Goal: Task Accomplishment & Management: Use online tool/utility

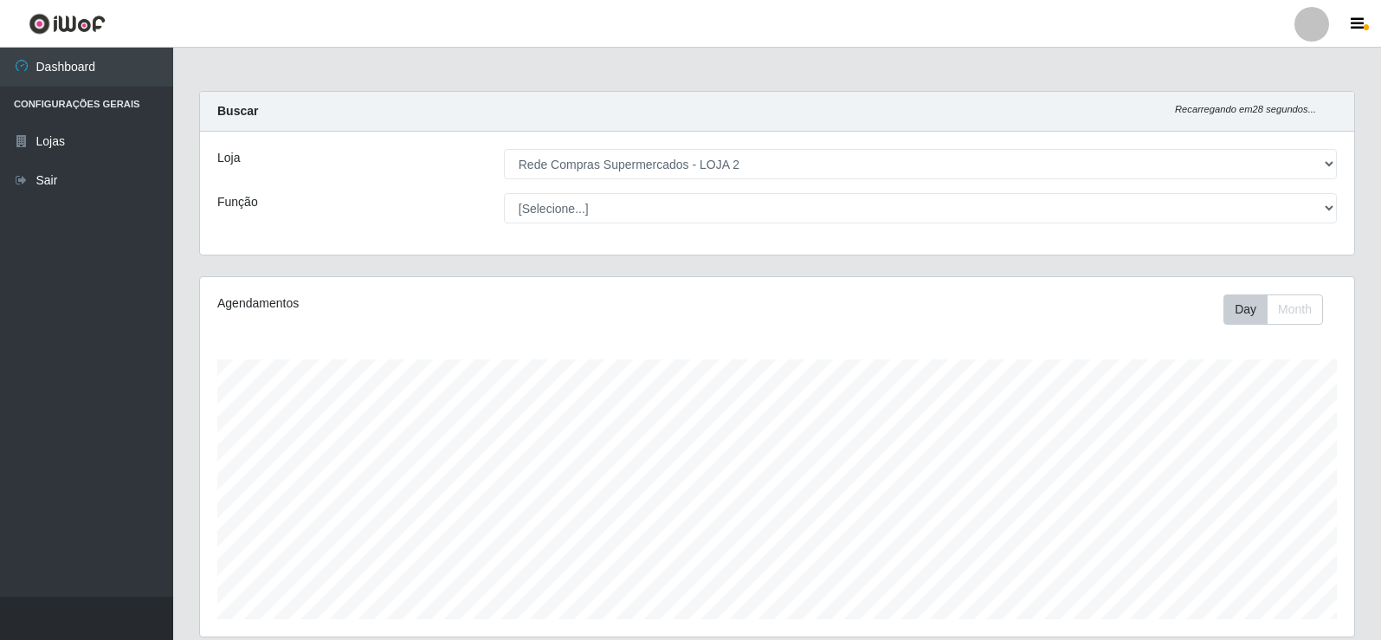
select select "161"
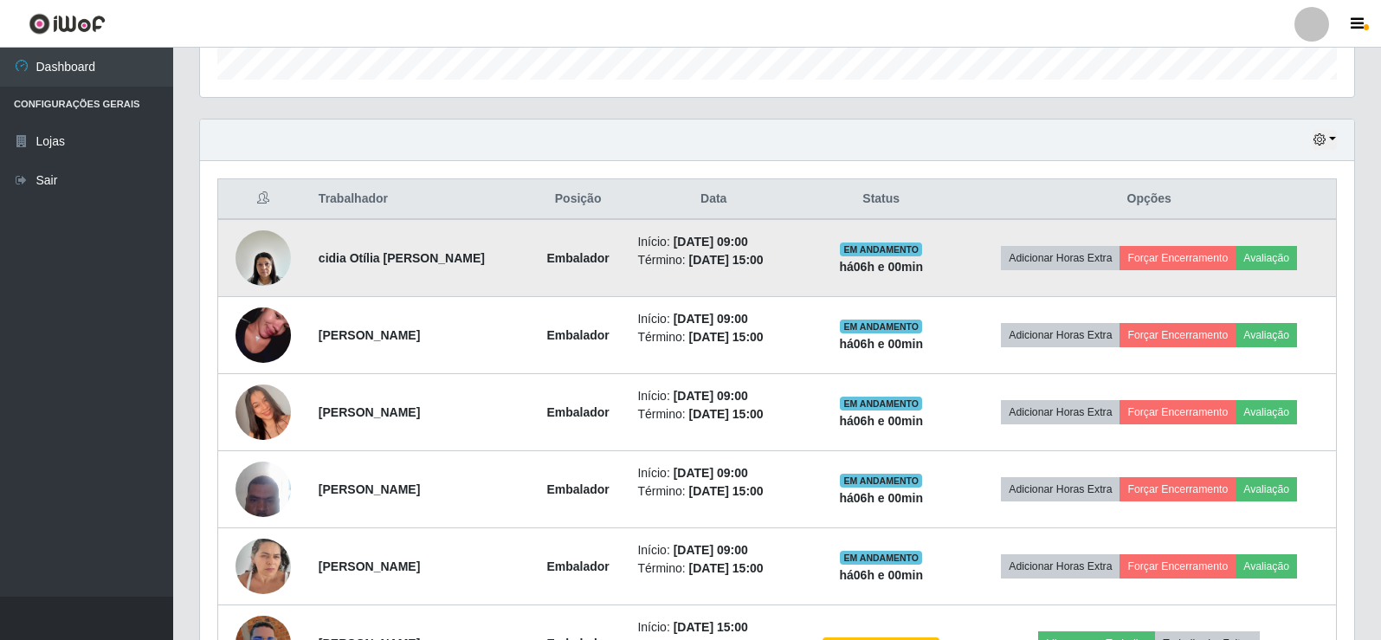
scroll to position [359, 1154]
click at [1193, 255] on button "Forçar Encerramento" at bounding box center [1177, 258] width 116 height 24
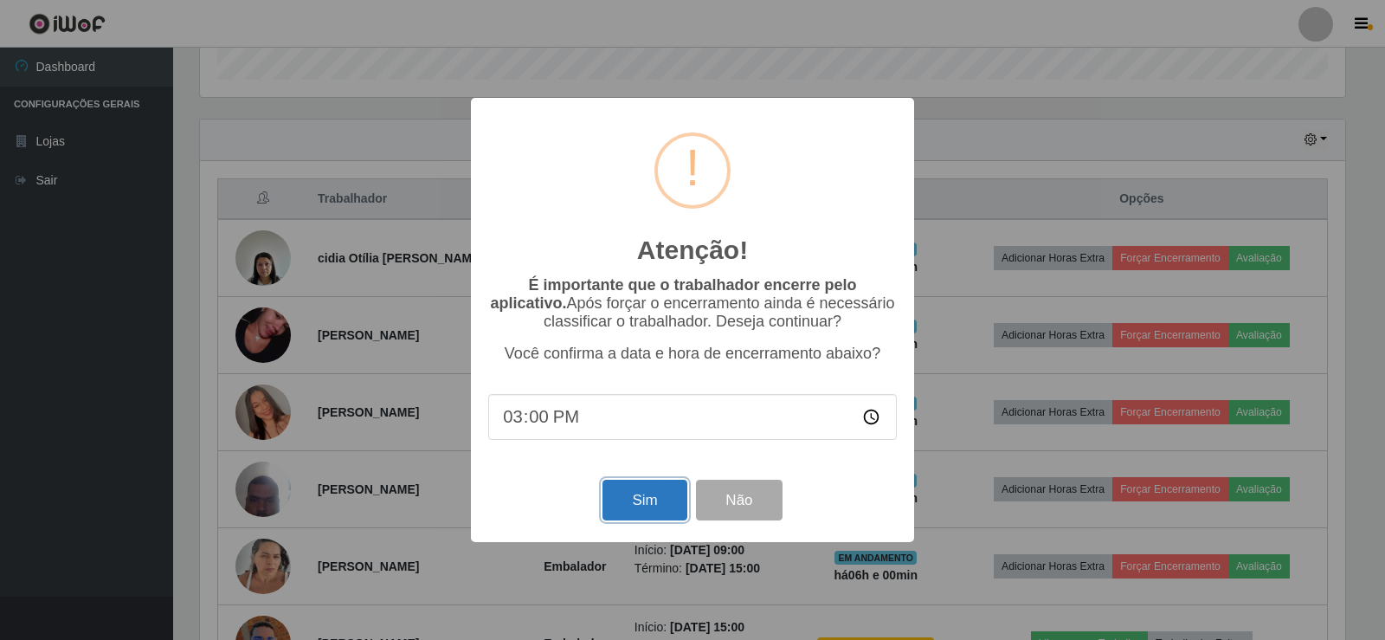
click at [661, 497] on button "Sim" at bounding box center [645, 500] width 84 height 41
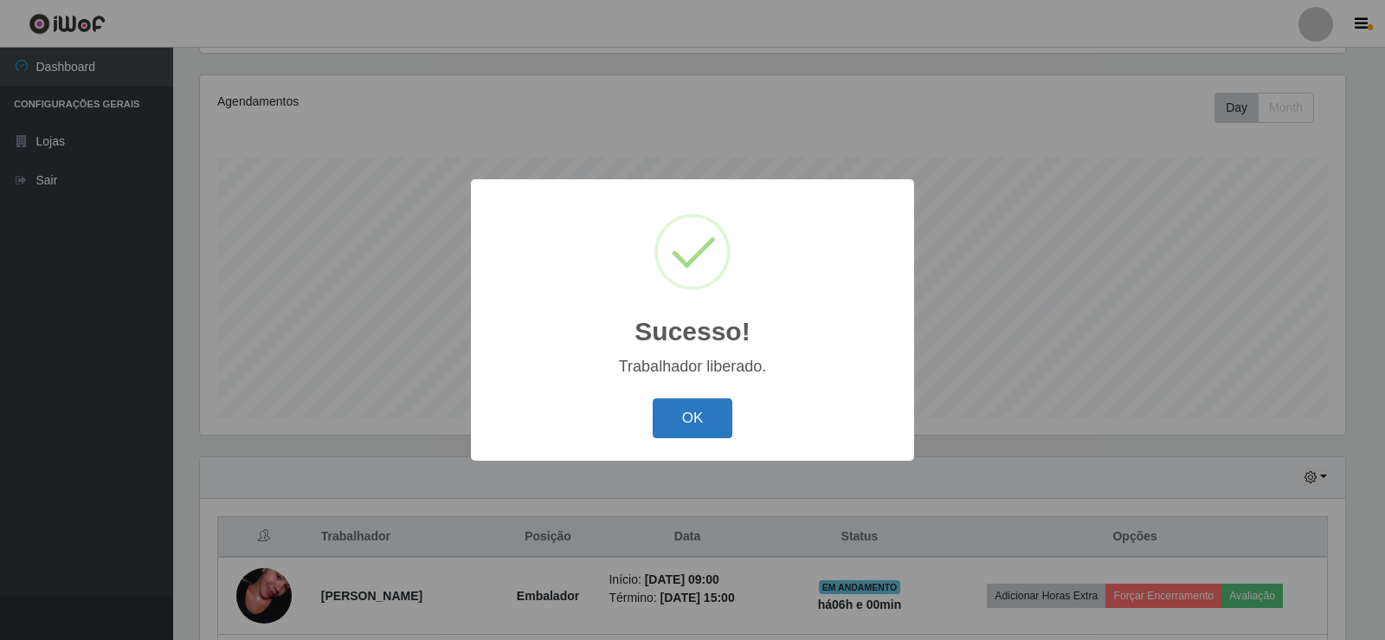
click at [699, 422] on button "OK" at bounding box center [693, 418] width 81 height 41
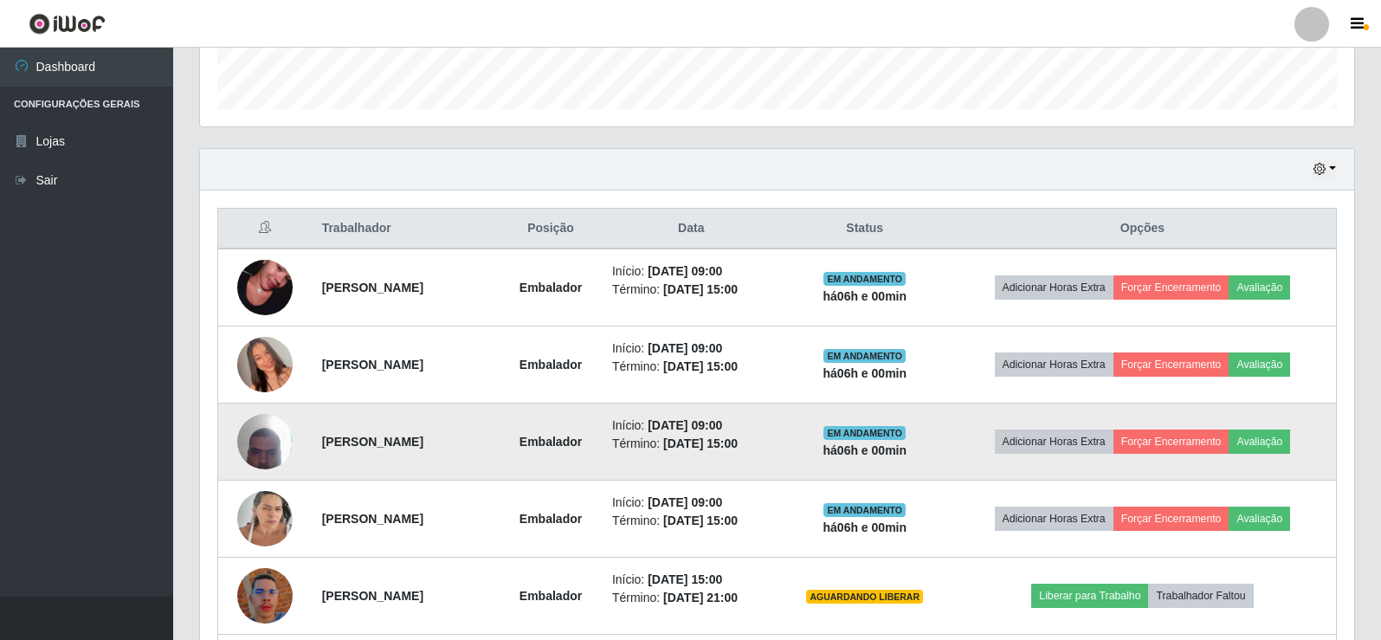
scroll to position [548, 0]
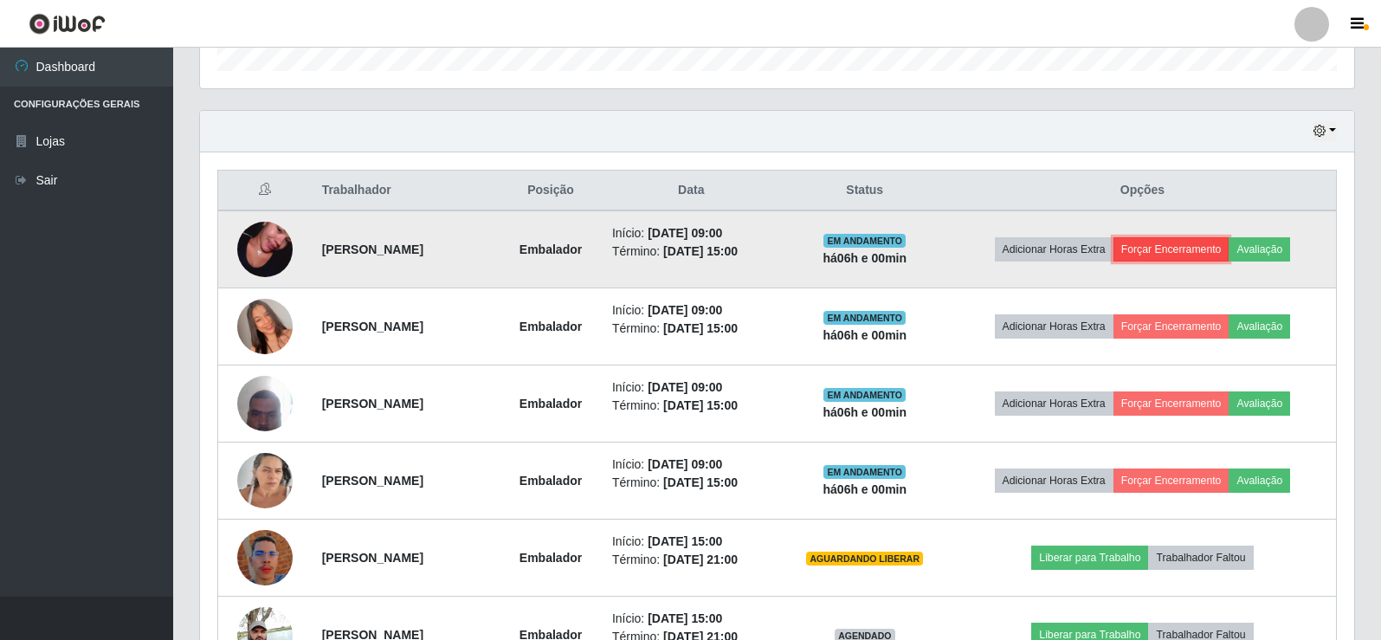
click at [1184, 242] on button "Forçar Encerramento" at bounding box center [1171, 249] width 116 height 24
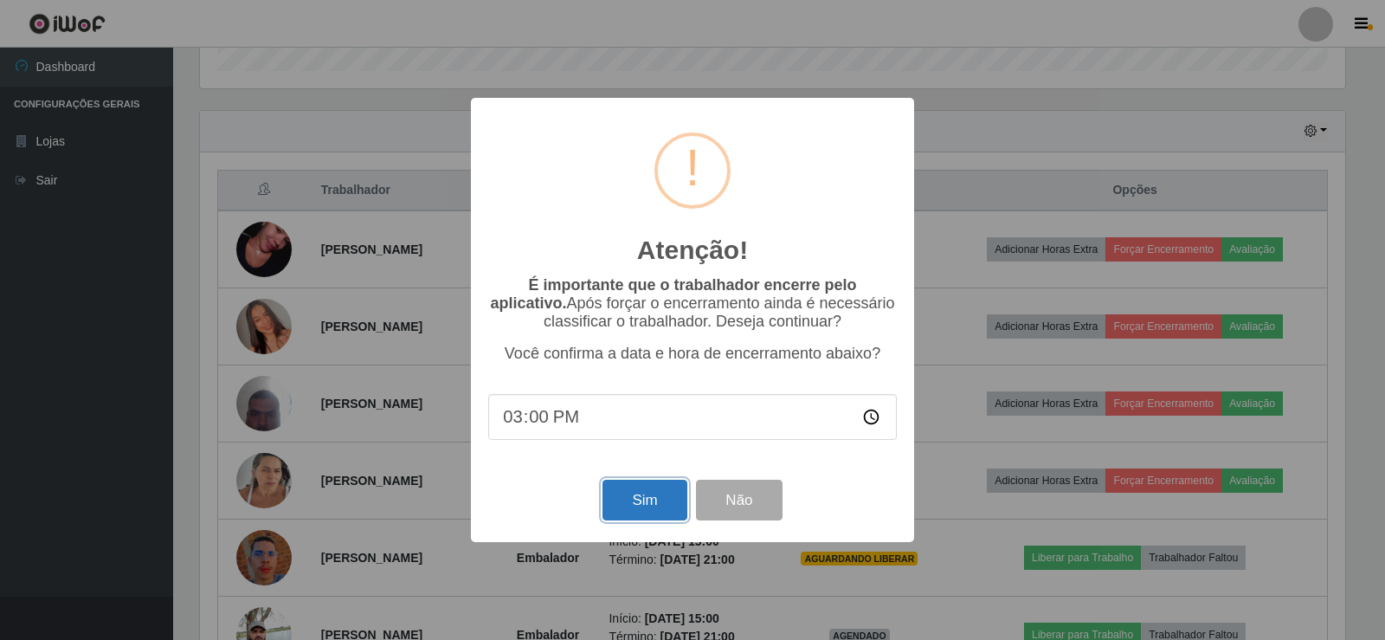
click at [645, 510] on button "Sim" at bounding box center [645, 500] width 84 height 41
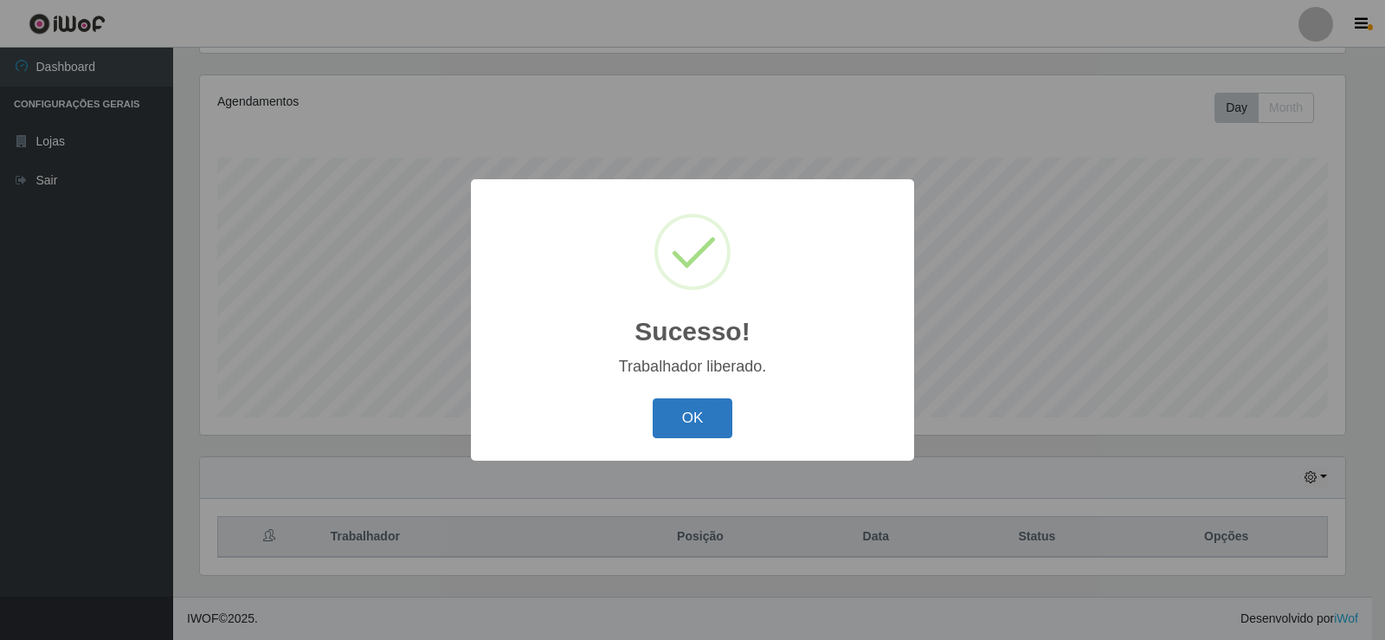
click at [678, 419] on button "OK" at bounding box center [693, 418] width 81 height 41
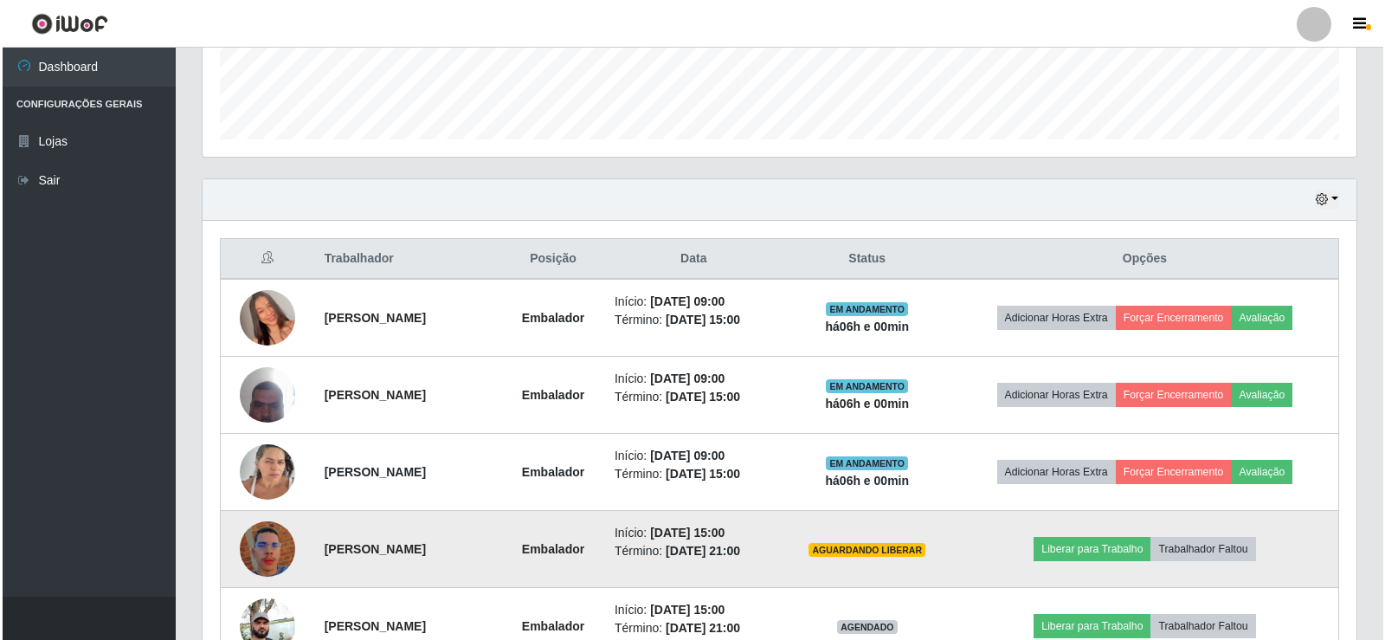
scroll to position [548, 0]
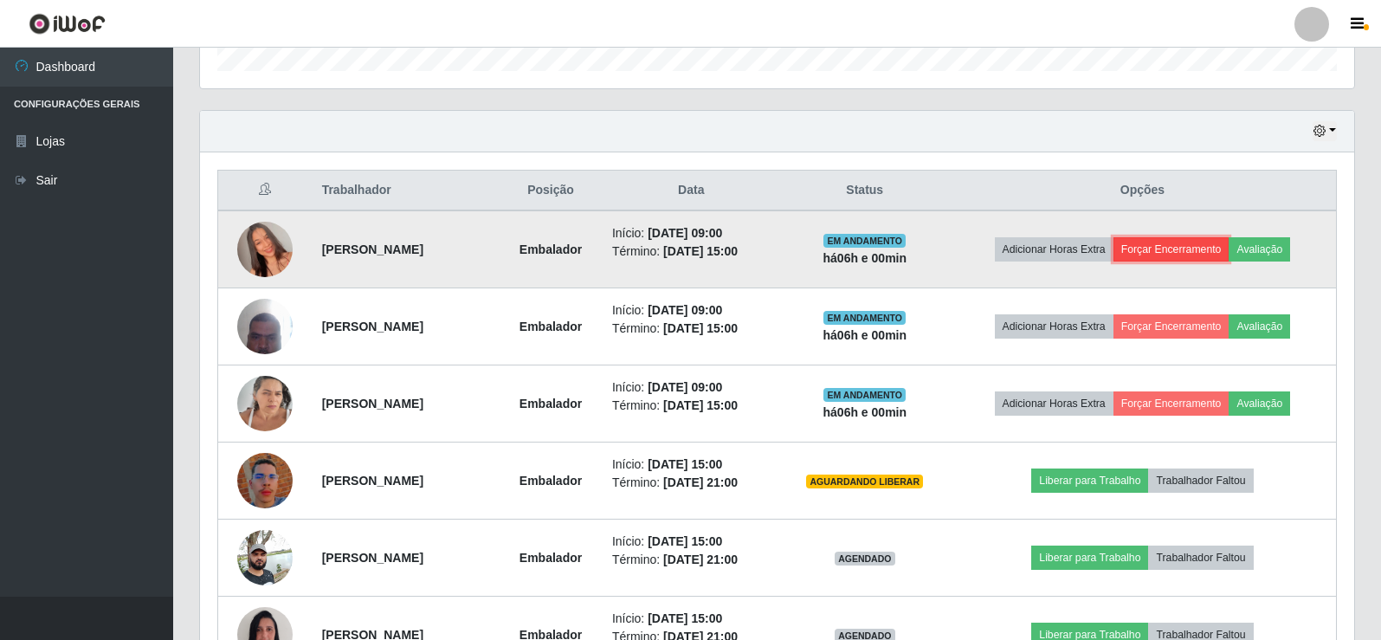
click at [1171, 248] on button "Forçar Encerramento" at bounding box center [1171, 249] width 116 height 24
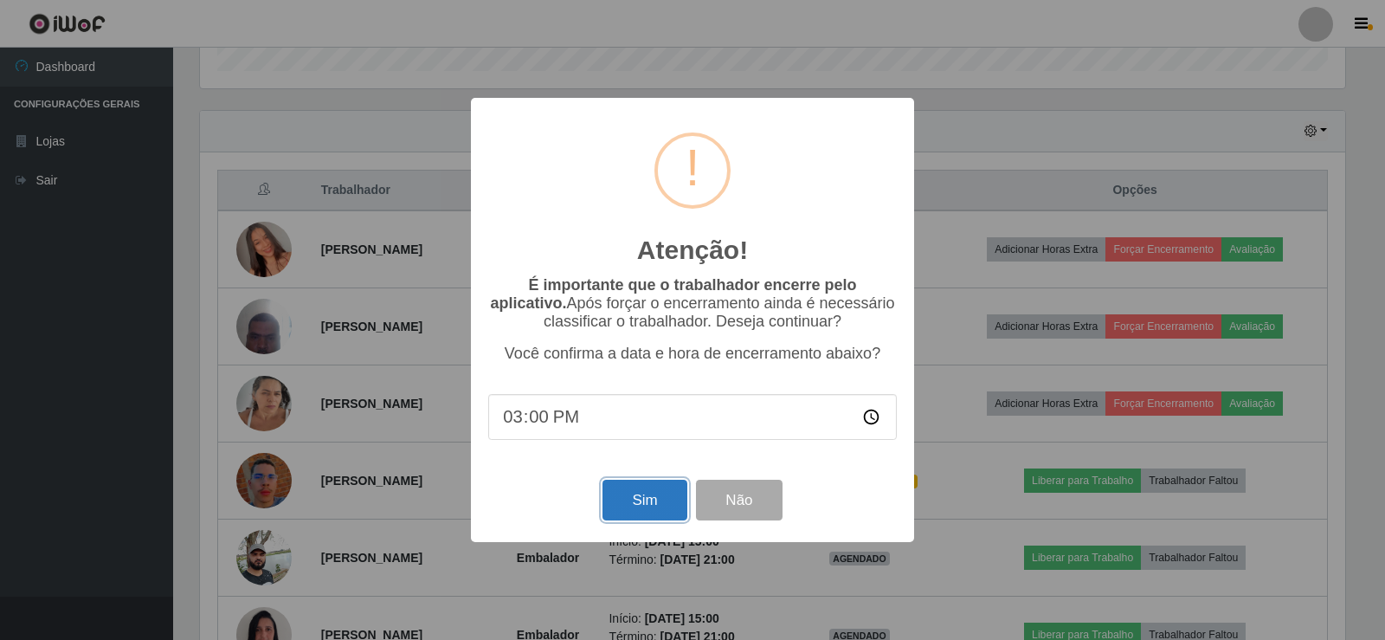
click at [641, 513] on button "Sim" at bounding box center [645, 500] width 84 height 41
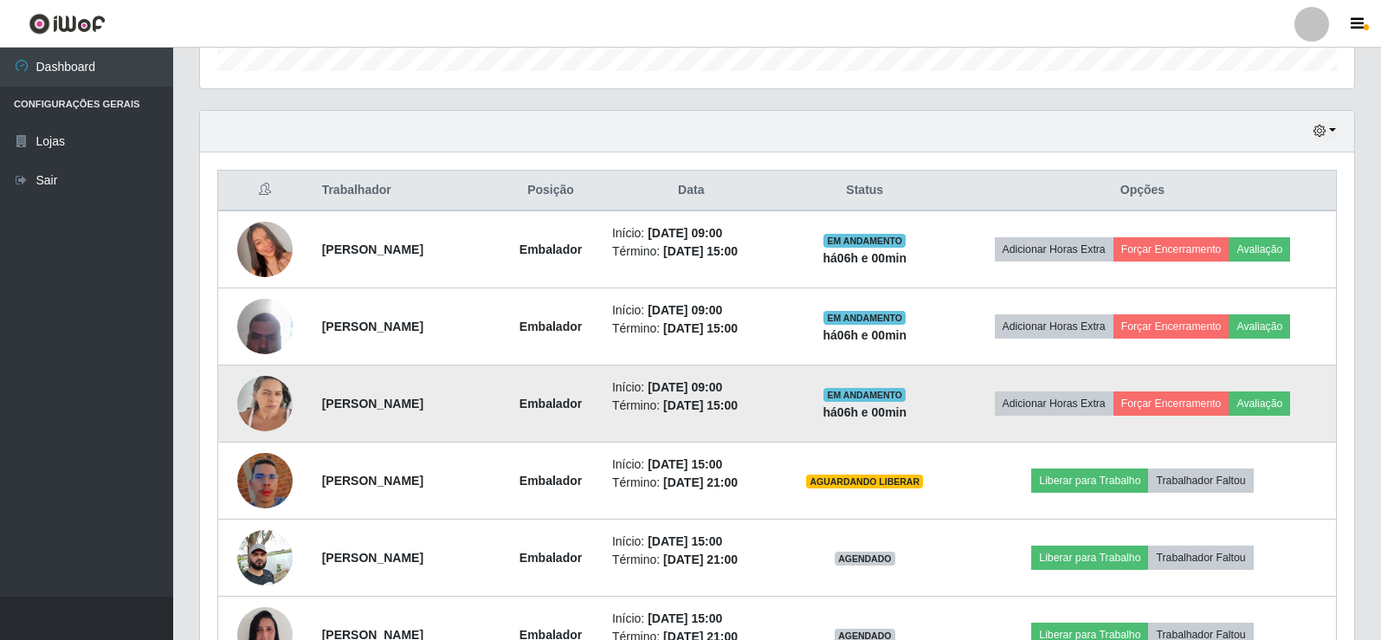
scroll to position [0, 0]
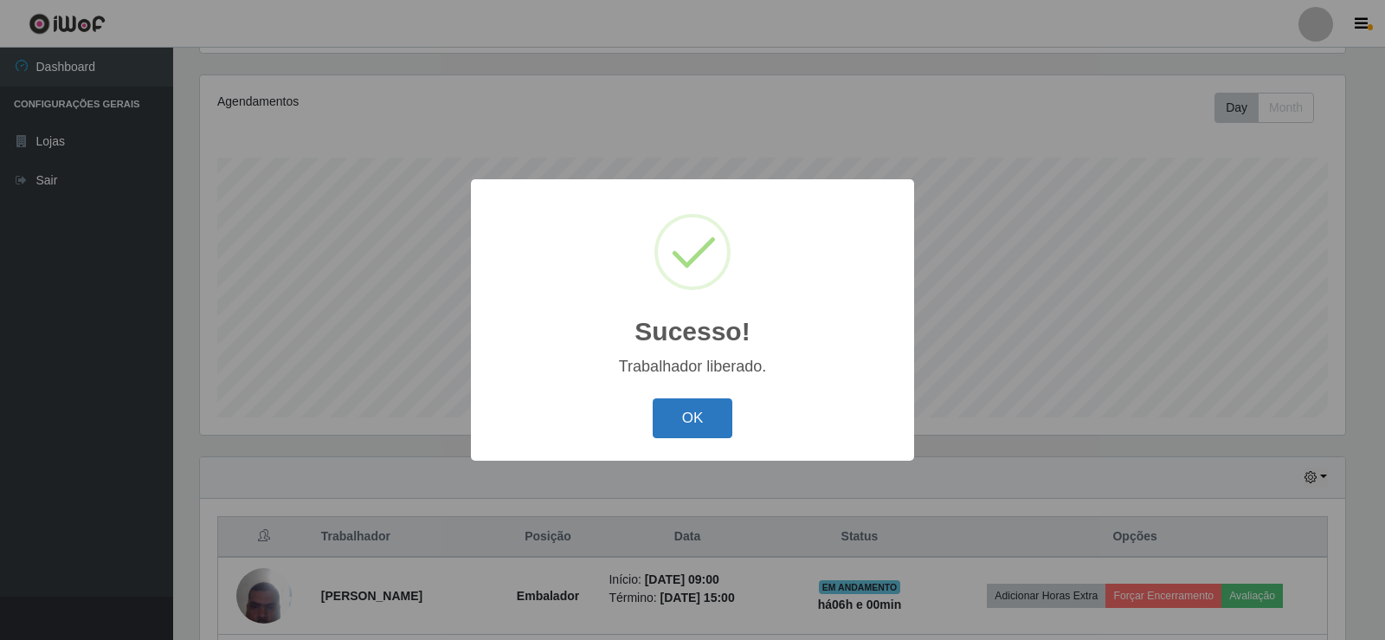
click at [699, 420] on button "OK" at bounding box center [693, 418] width 81 height 41
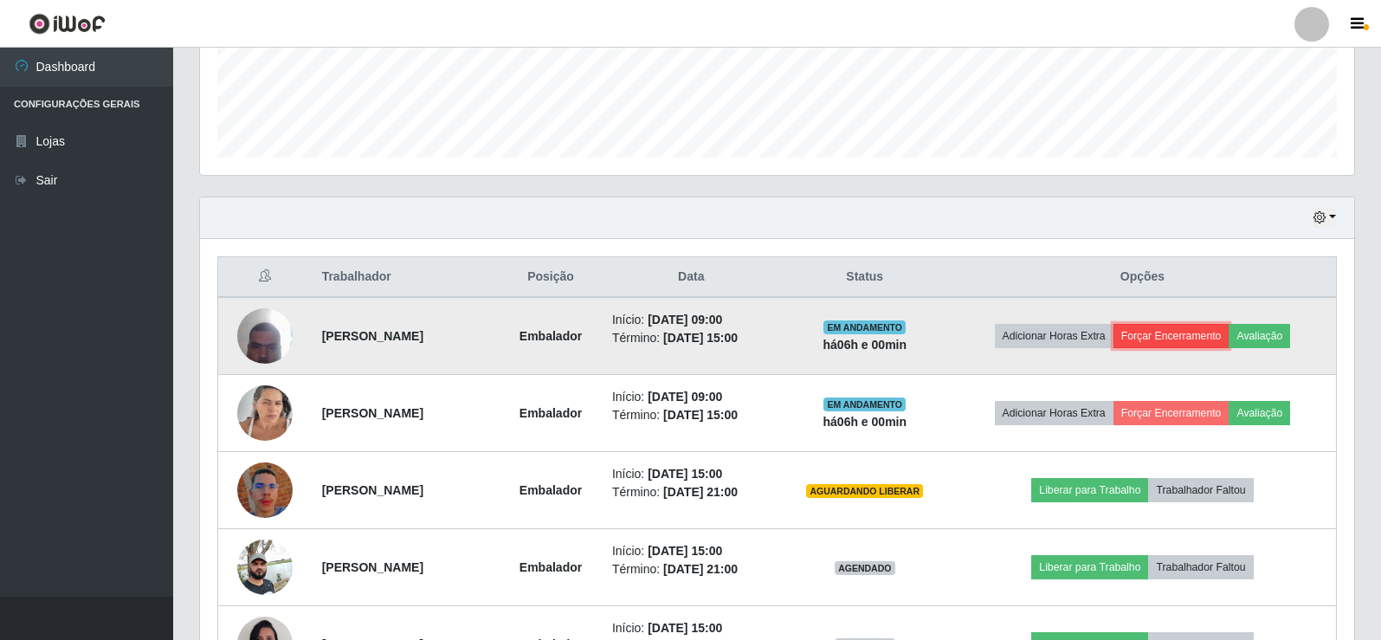
click at [1183, 335] on button "Forçar Encerramento" at bounding box center [1171, 336] width 116 height 24
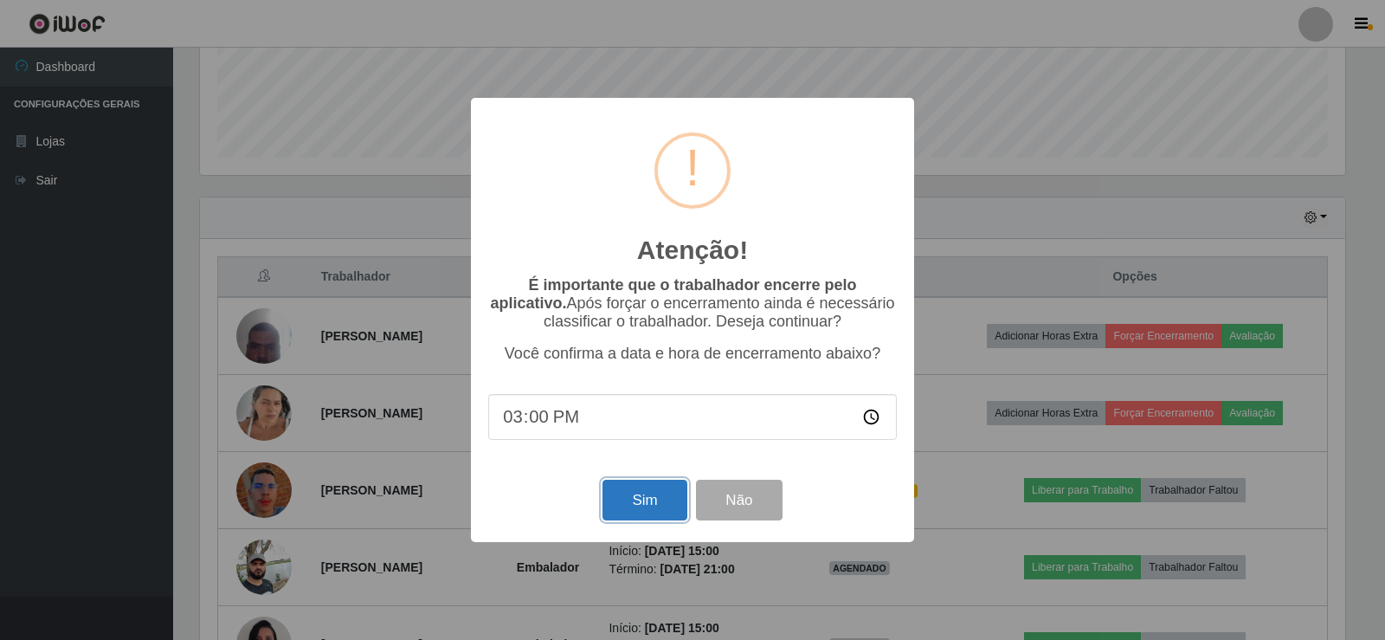
click at [632, 507] on button "Sim" at bounding box center [645, 500] width 84 height 41
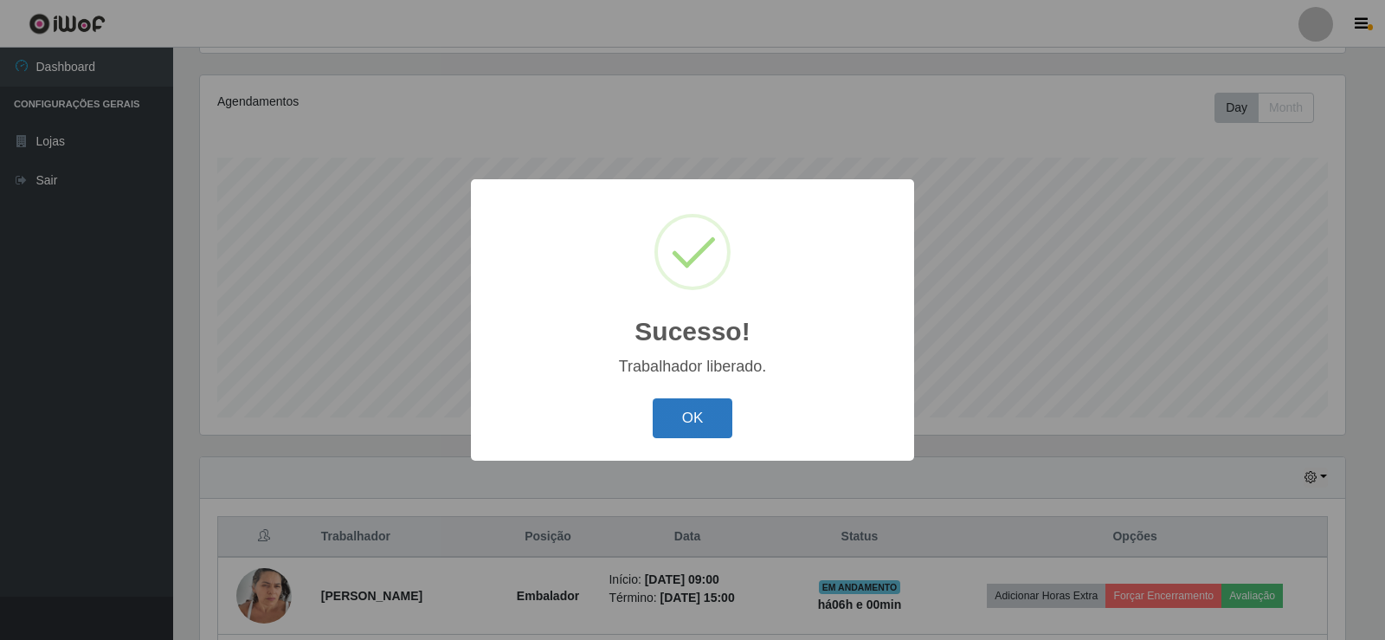
click at [682, 421] on button "OK" at bounding box center [693, 418] width 81 height 41
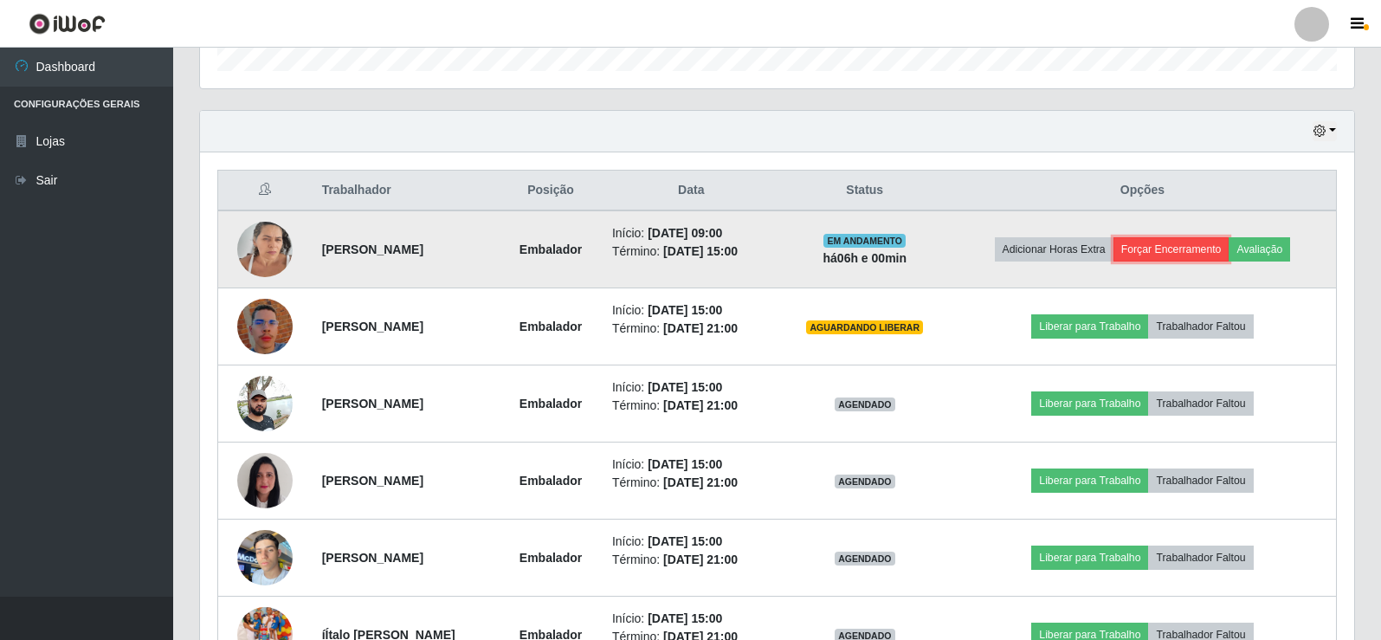
click at [1202, 240] on button "Forçar Encerramento" at bounding box center [1171, 249] width 116 height 24
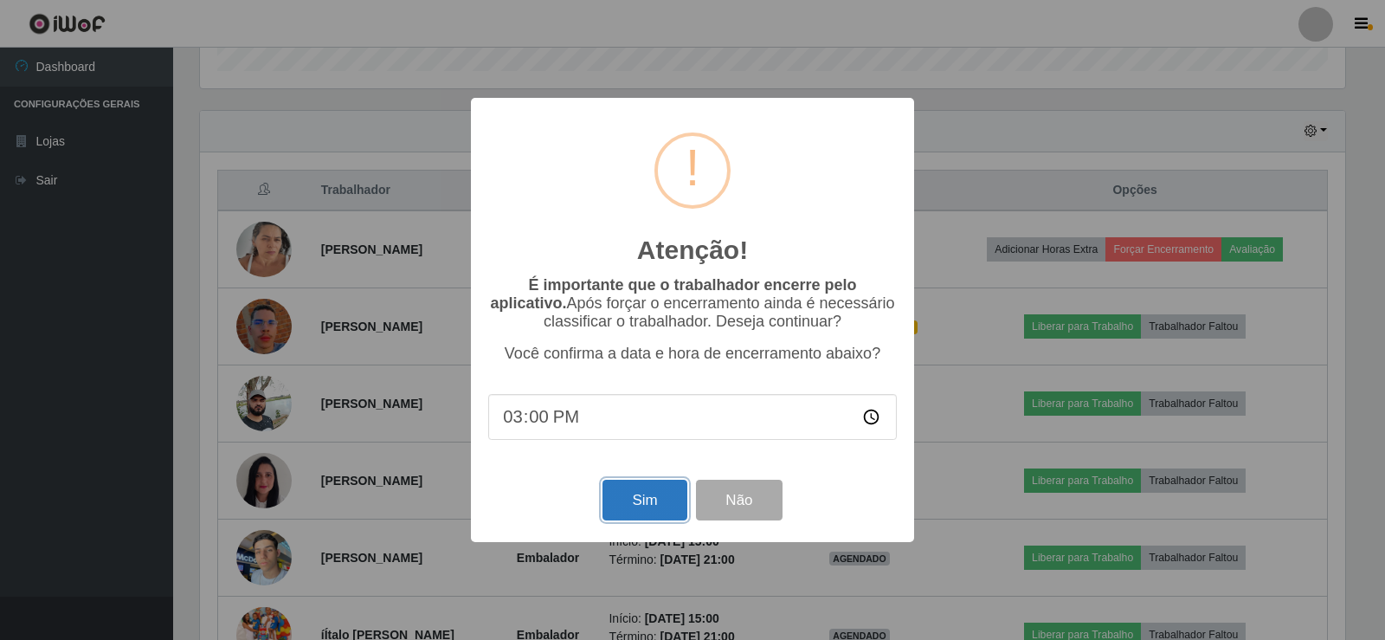
click at [629, 492] on button "Sim" at bounding box center [645, 500] width 84 height 41
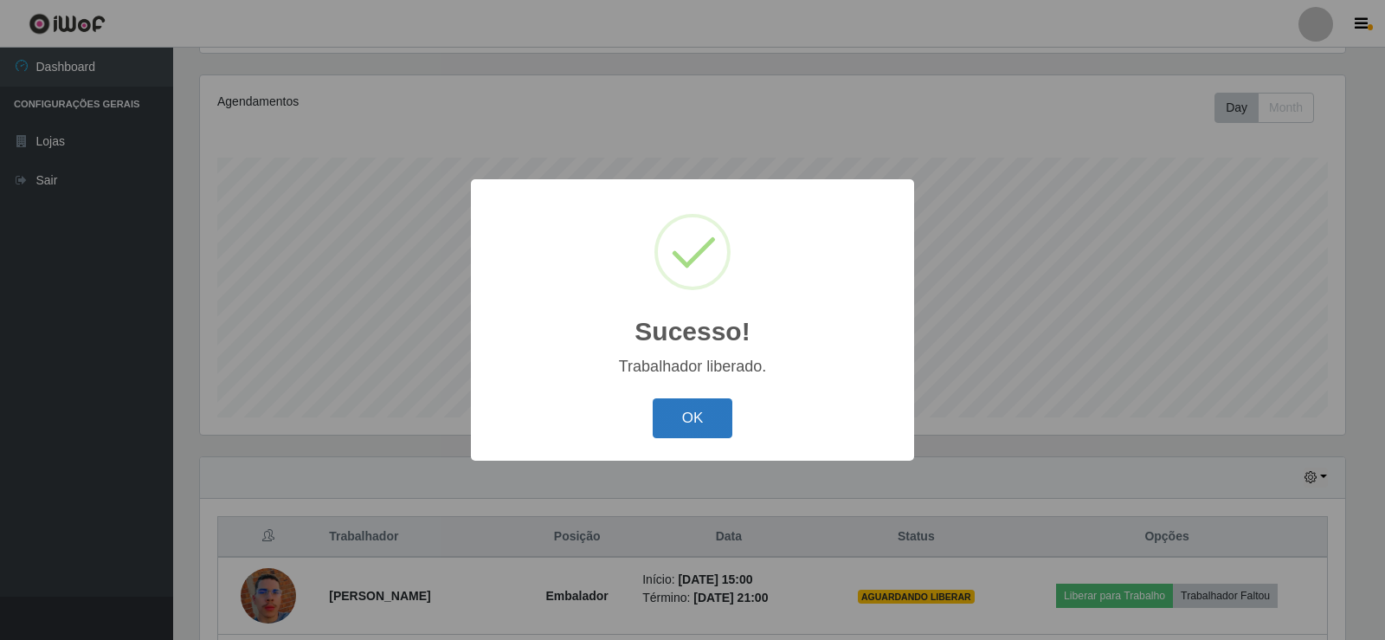
click at [679, 418] on button "OK" at bounding box center [693, 418] width 81 height 41
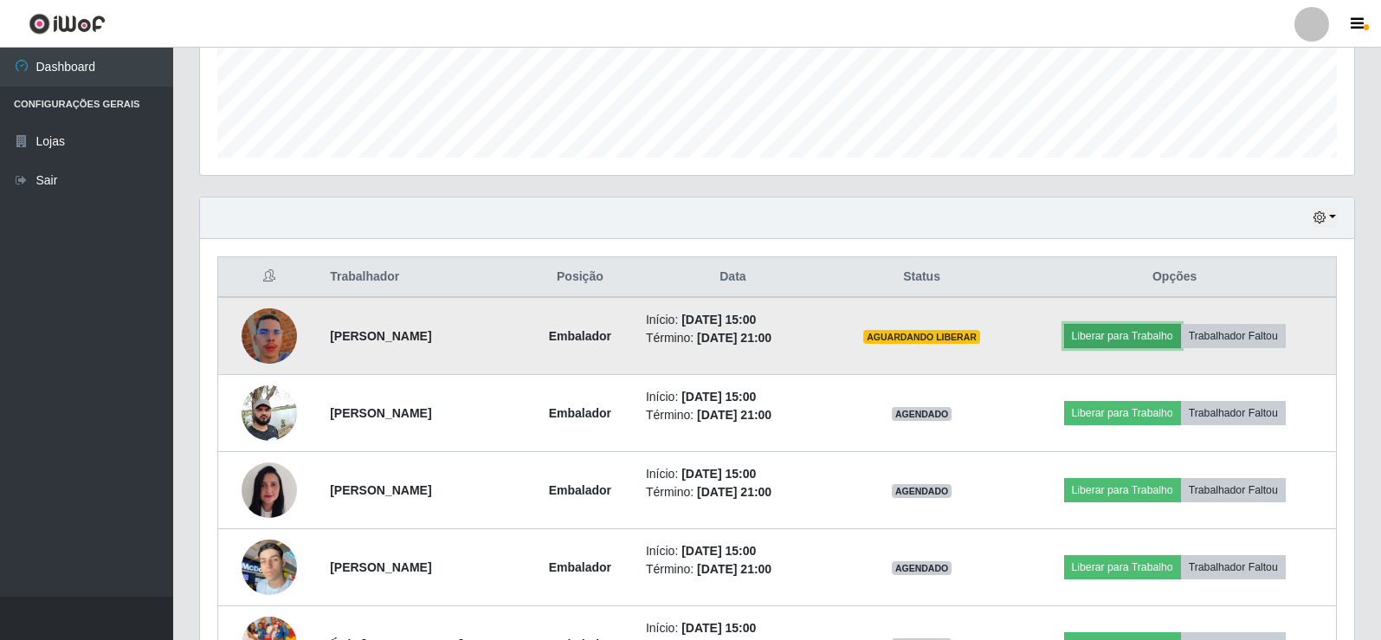
click at [1109, 338] on button "Liberar para Trabalho" at bounding box center [1122, 336] width 117 height 24
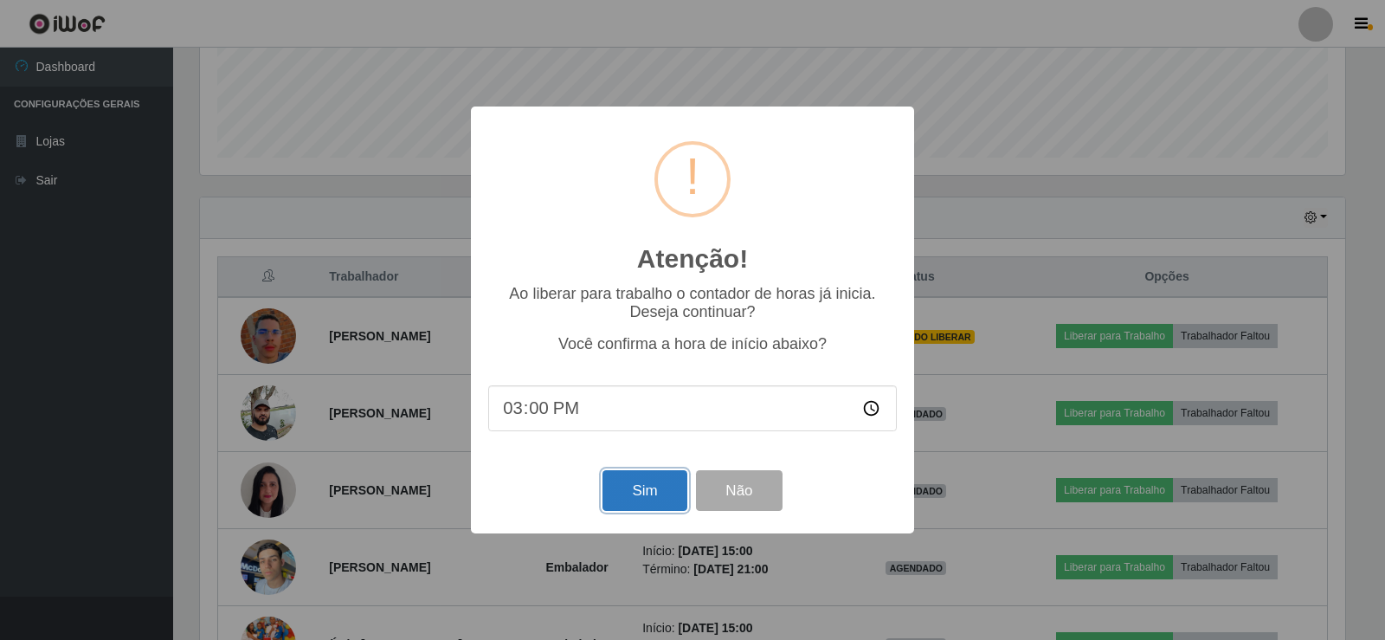
click at [639, 502] on button "Sim" at bounding box center [645, 490] width 84 height 41
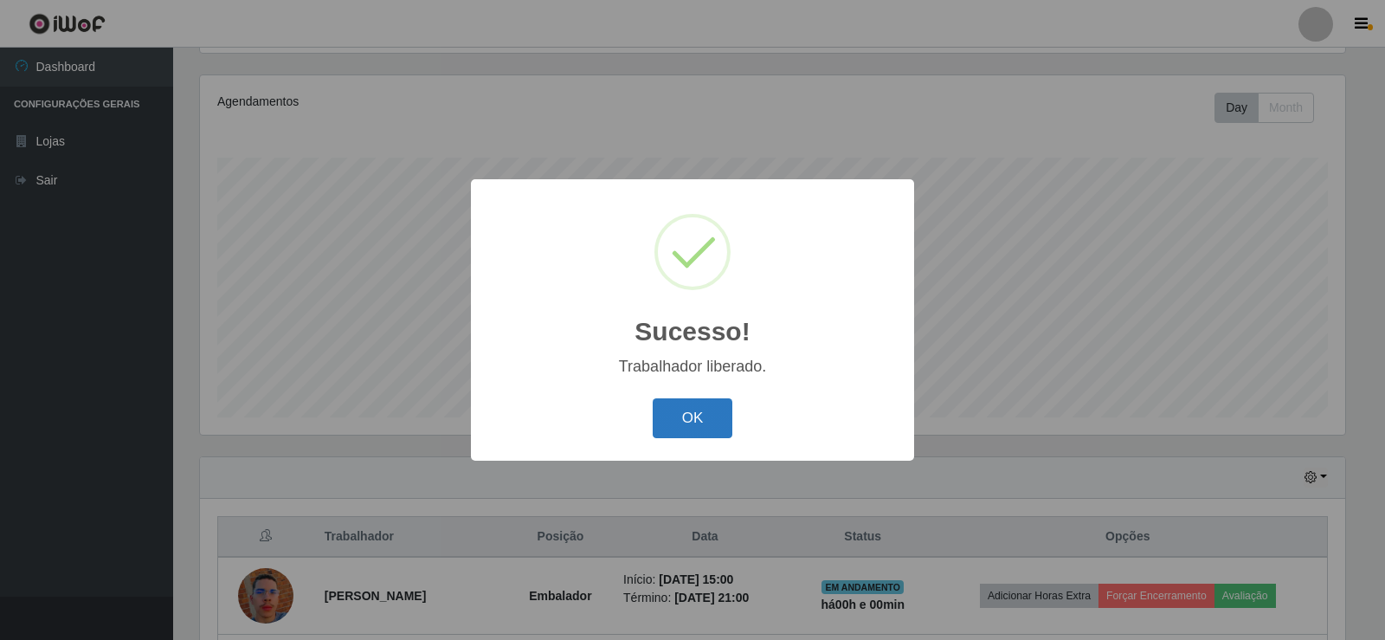
click at [700, 420] on button "OK" at bounding box center [693, 418] width 81 height 41
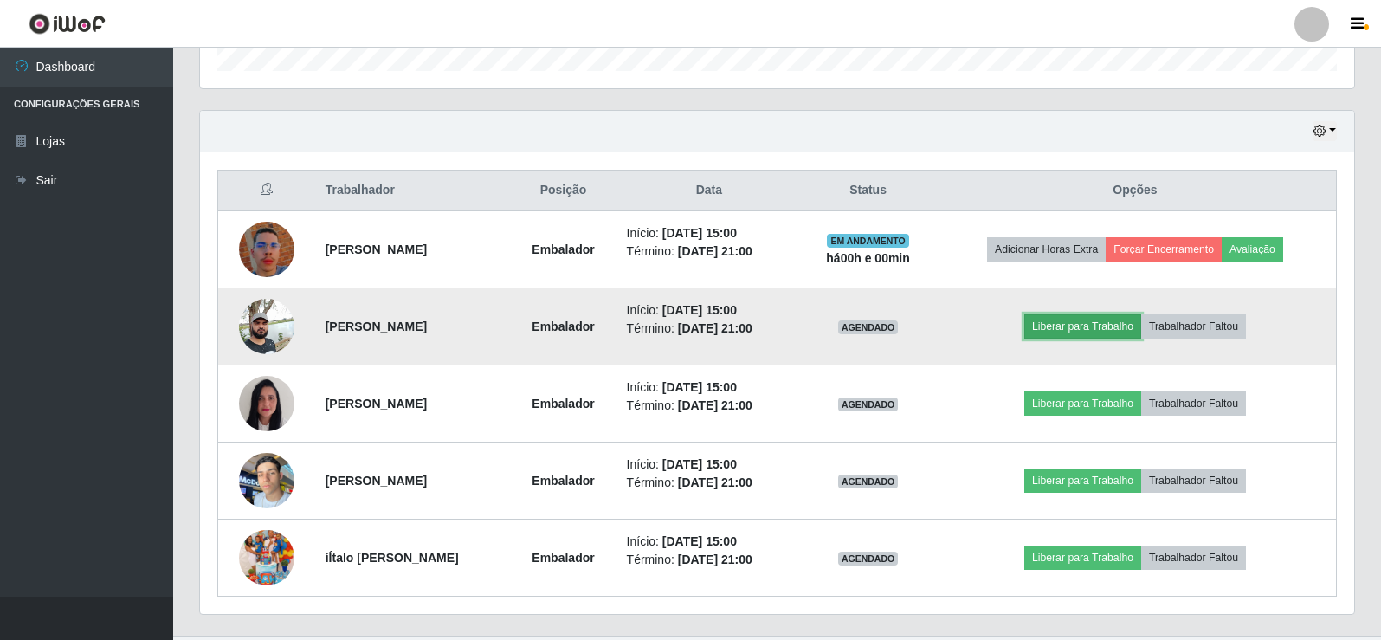
click at [1106, 331] on button "Liberar para Trabalho" at bounding box center [1082, 326] width 117 height 24
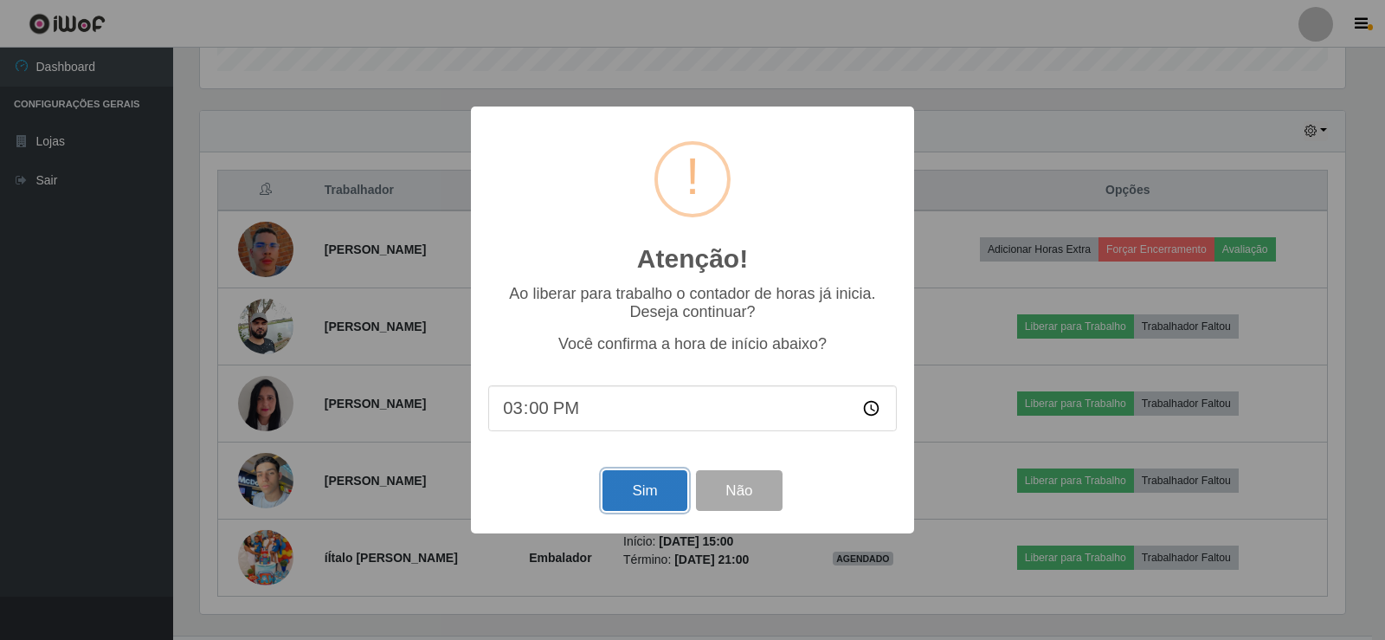
click at [628, 500] on button "Sim" at bounding box center [645, 490] width 84 height 41
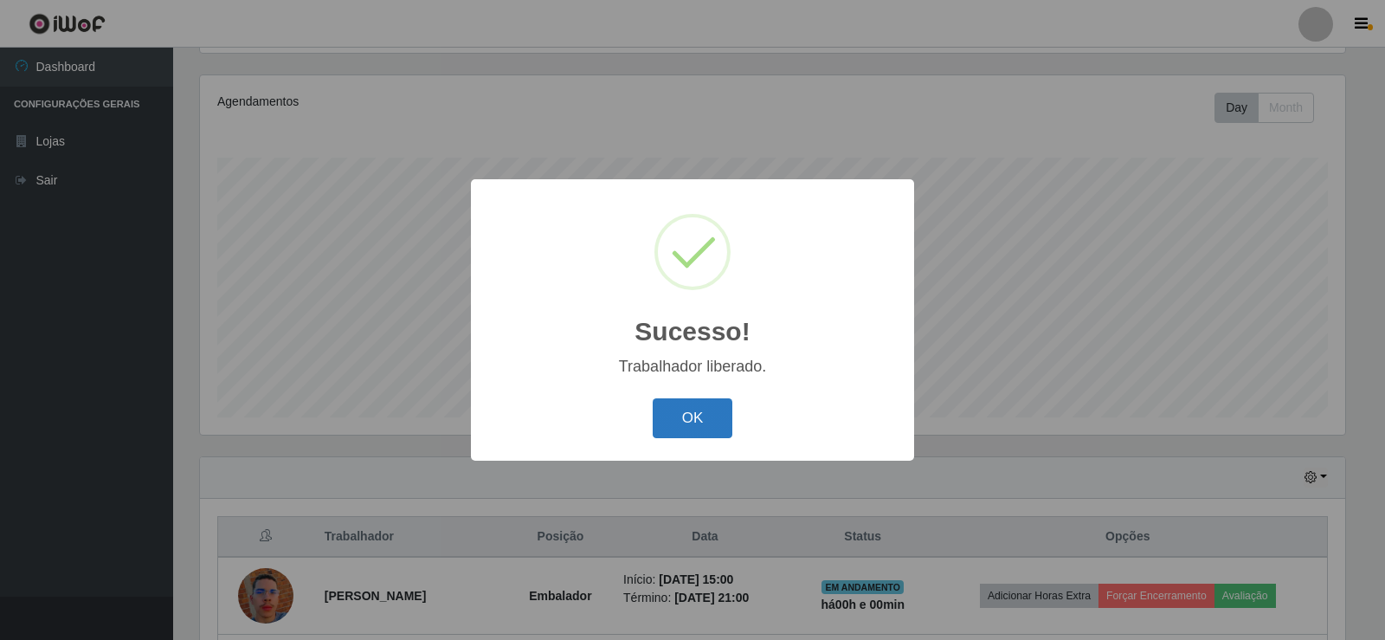
click at [677, 414] on button "OK" at bounding box center [693, 418] width 81 height 41
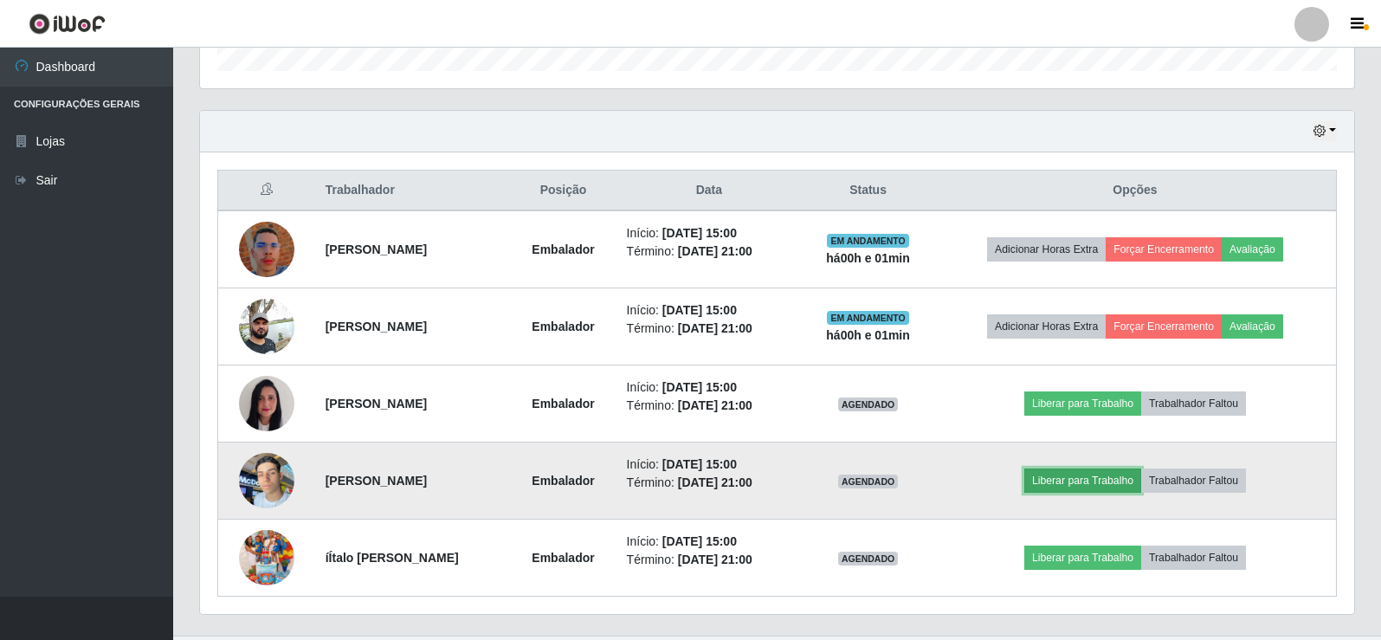
click at [1086, 480] on button "Liberar para Trabalho" at bounding box center [1082, 480] width 117 height 24
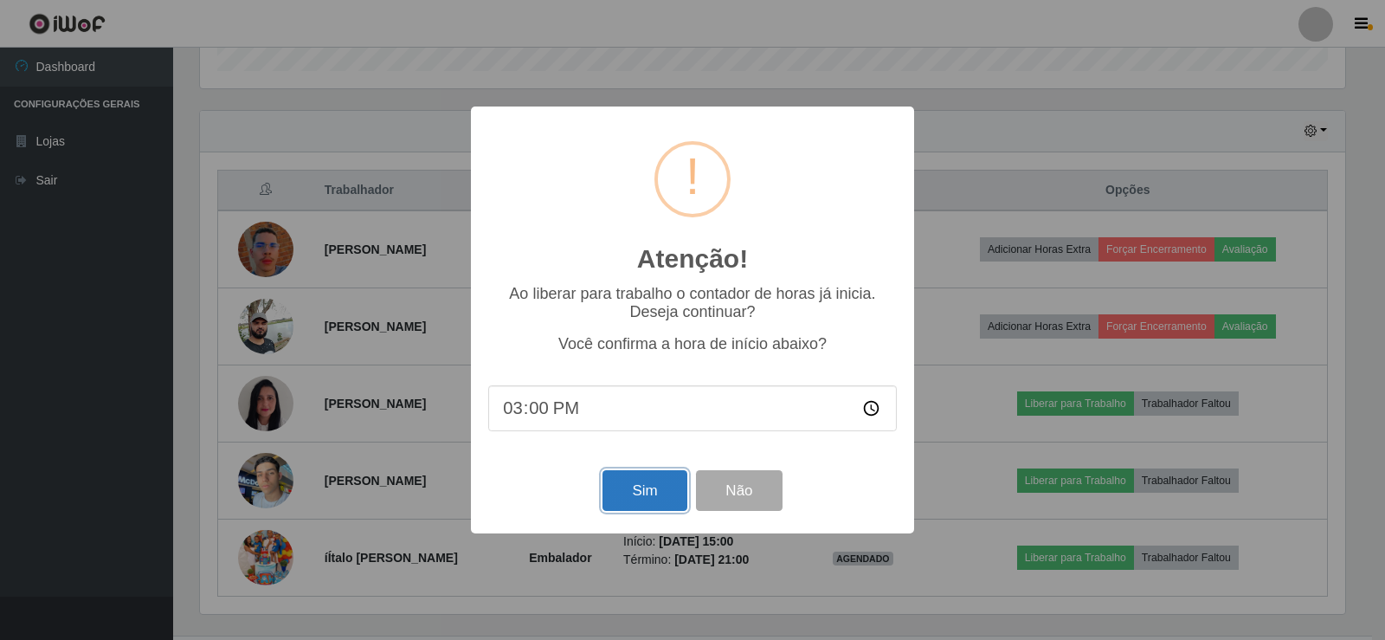
click at [648, 492] on button "Sim" at bounding box center [645, 490] width 84 height 41
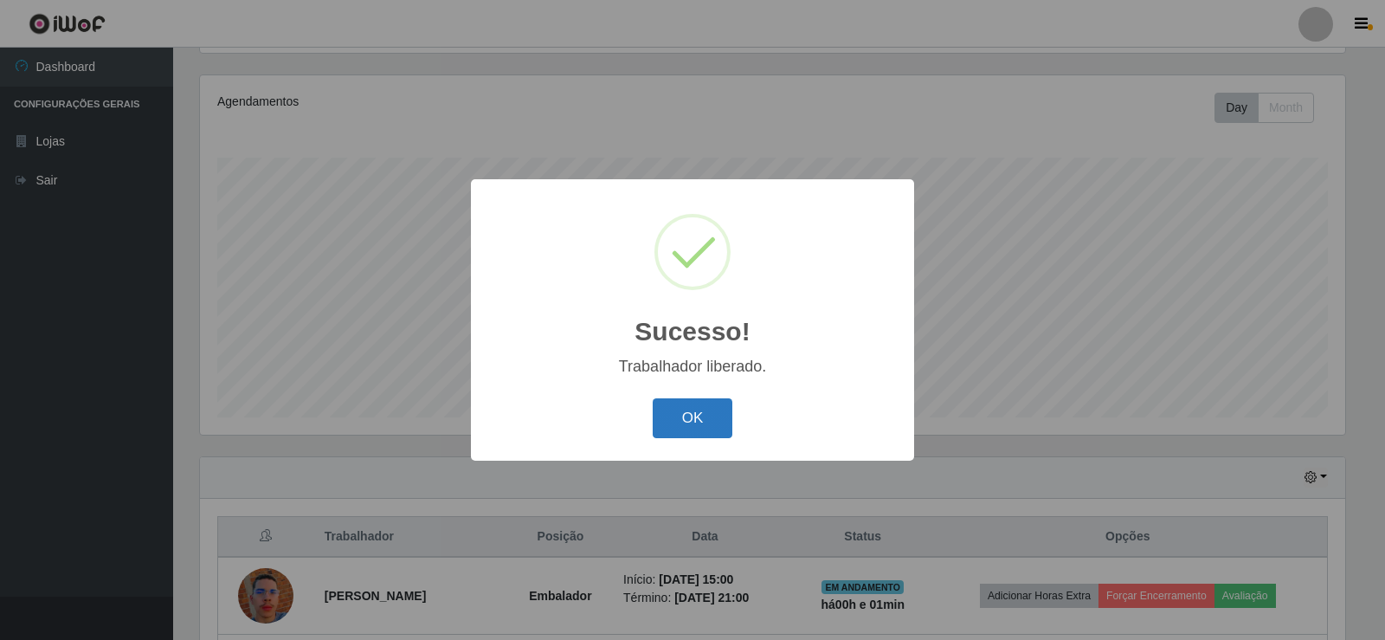
click at [669, 422] on button "OK" at bounding box center [693, 418] width 81 height 41
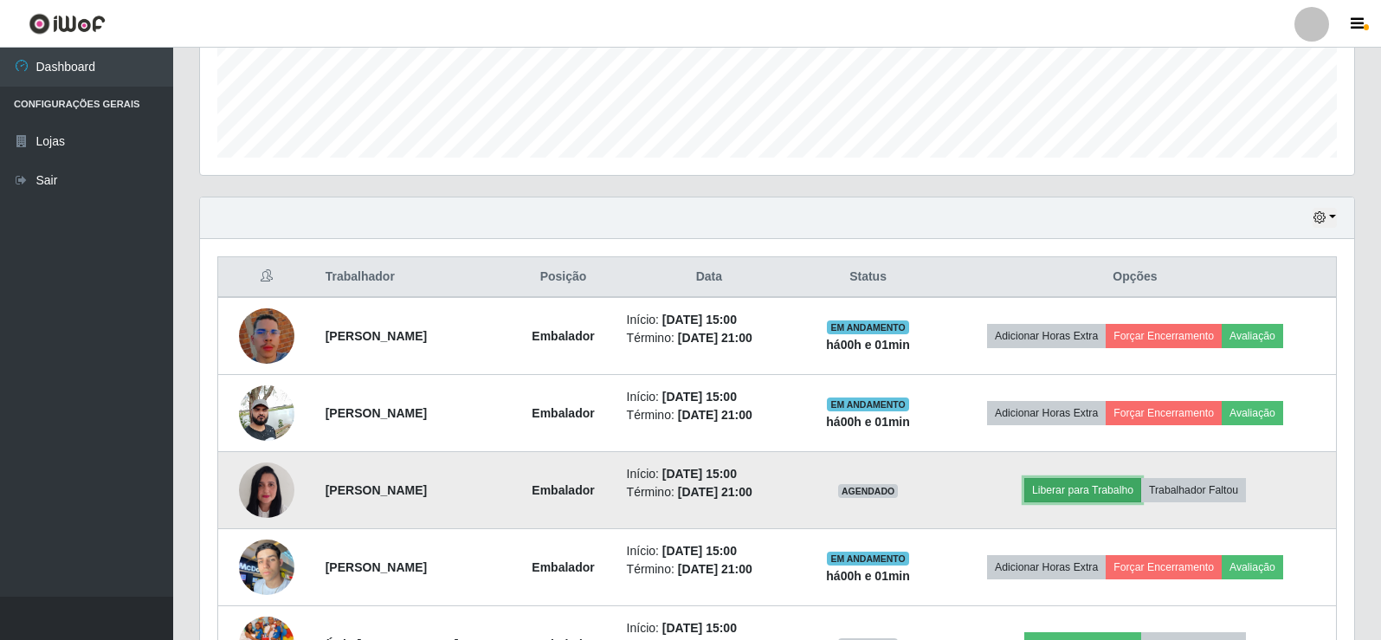
click at [1081, 487] on button "Liberar para Trabalho" at bounding box center [1082, 490] width 117 height 24
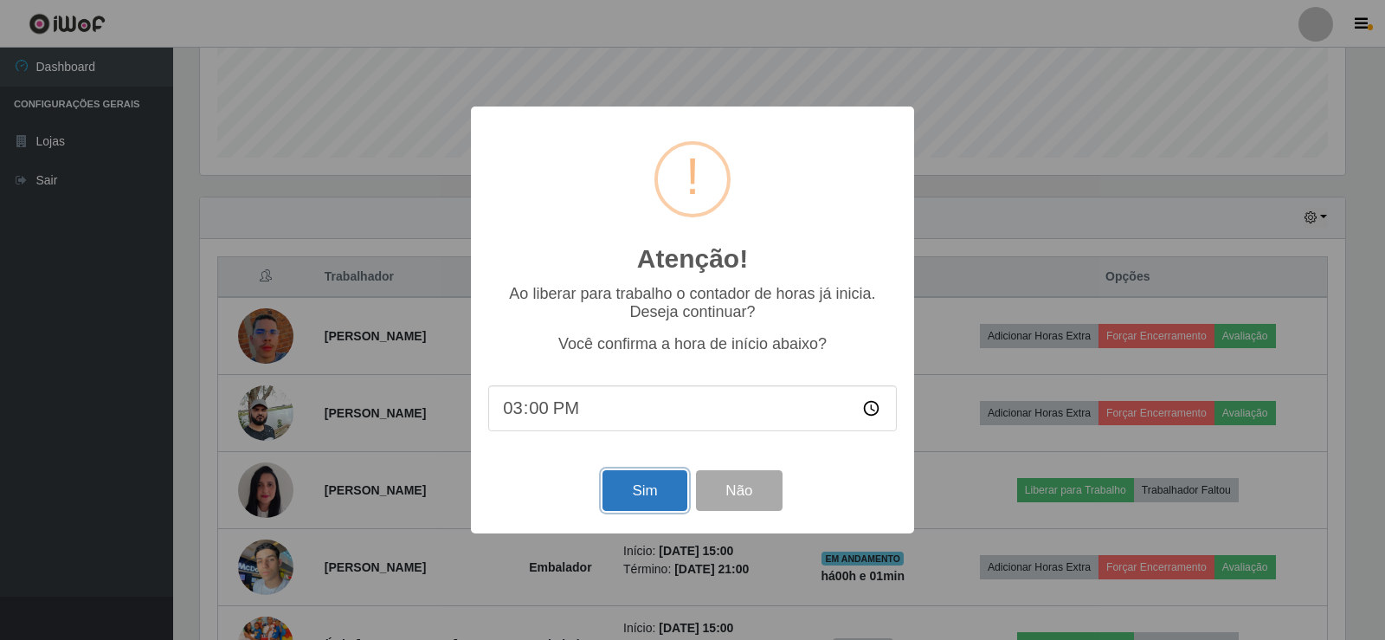
click at [632, 489] on button "Sim" at bounding box center [645, 490] width 84 height 41
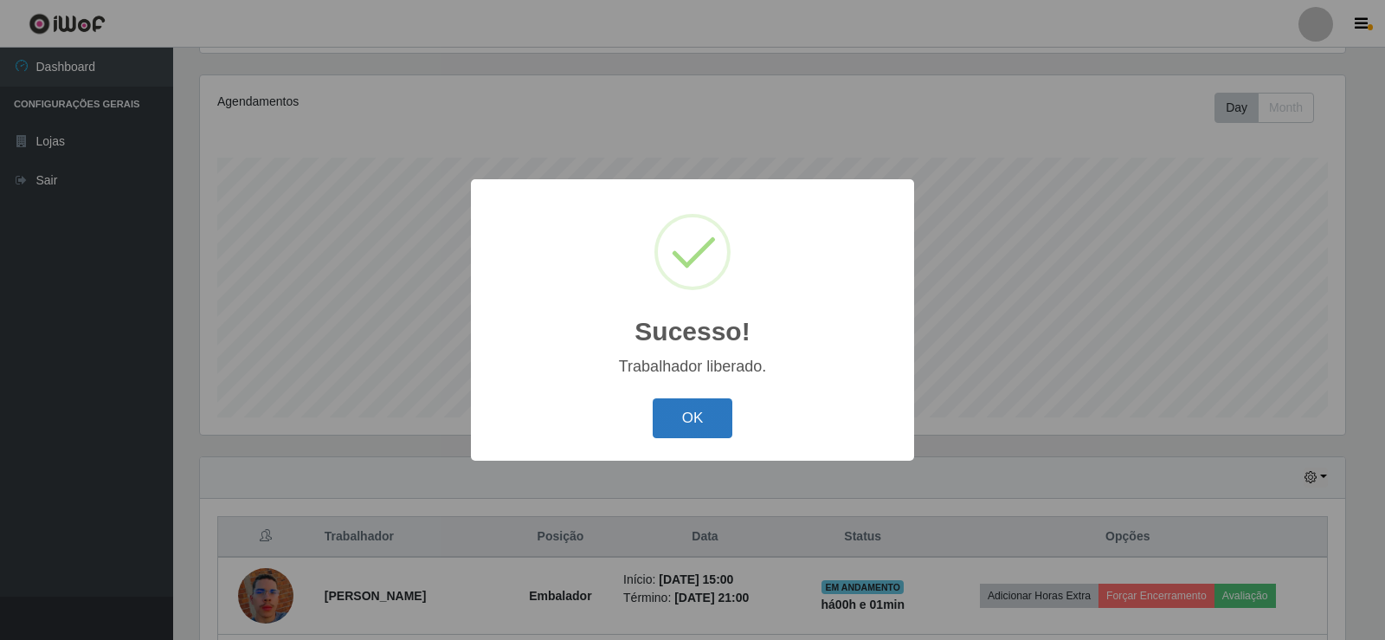
click at [701, 422] on button "OK" at bounding box center [693, 418] width 81 height 41
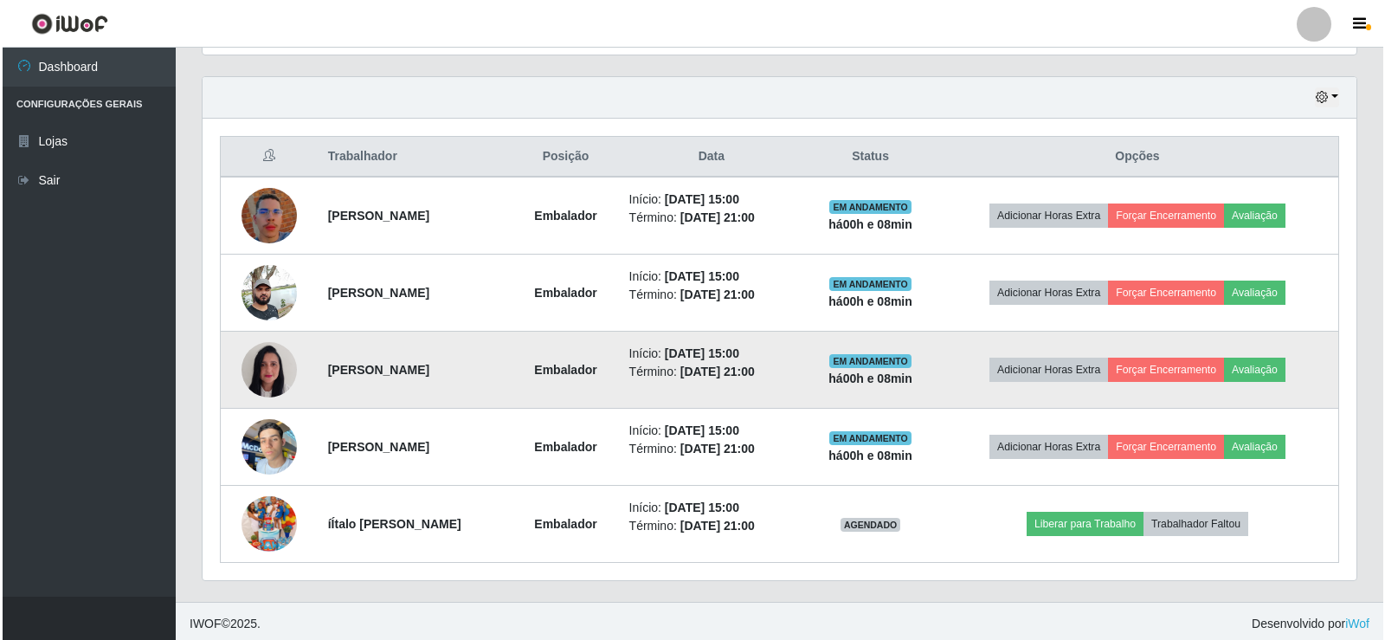
scroll to position [587, 0]
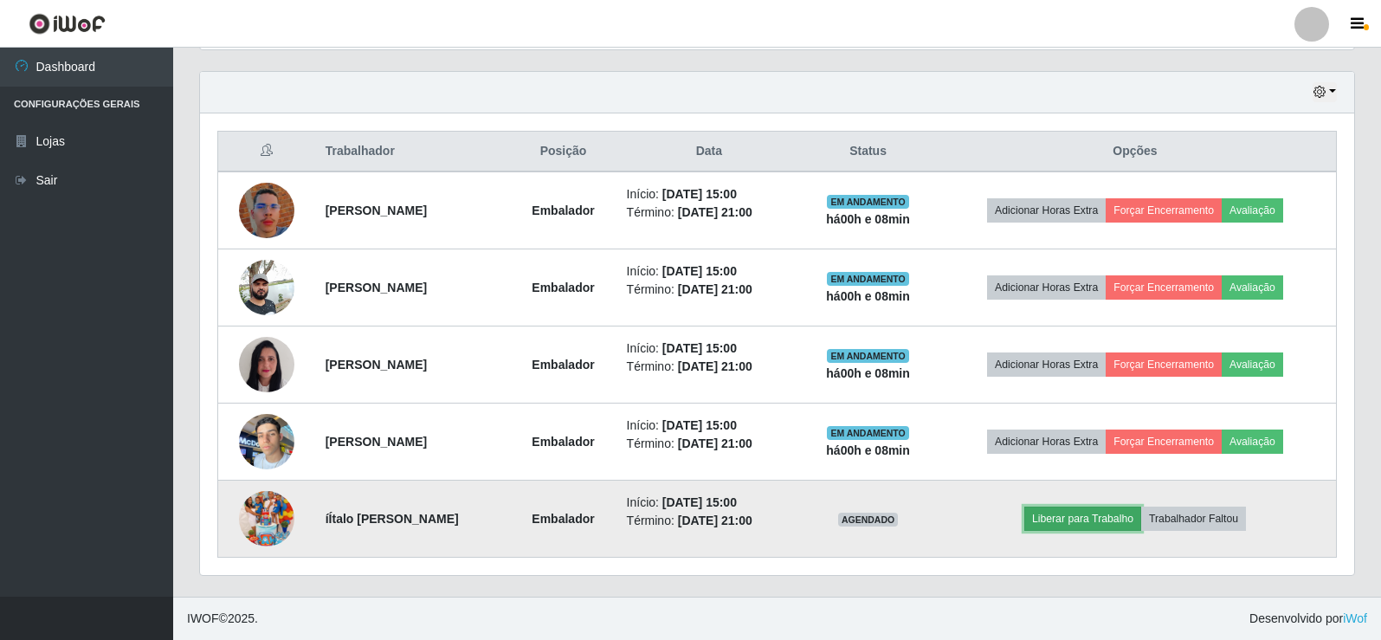
click at [1119, 521] on button "Liberar para Trabalho" at bounding box center [1082, 518] width 117 height 24
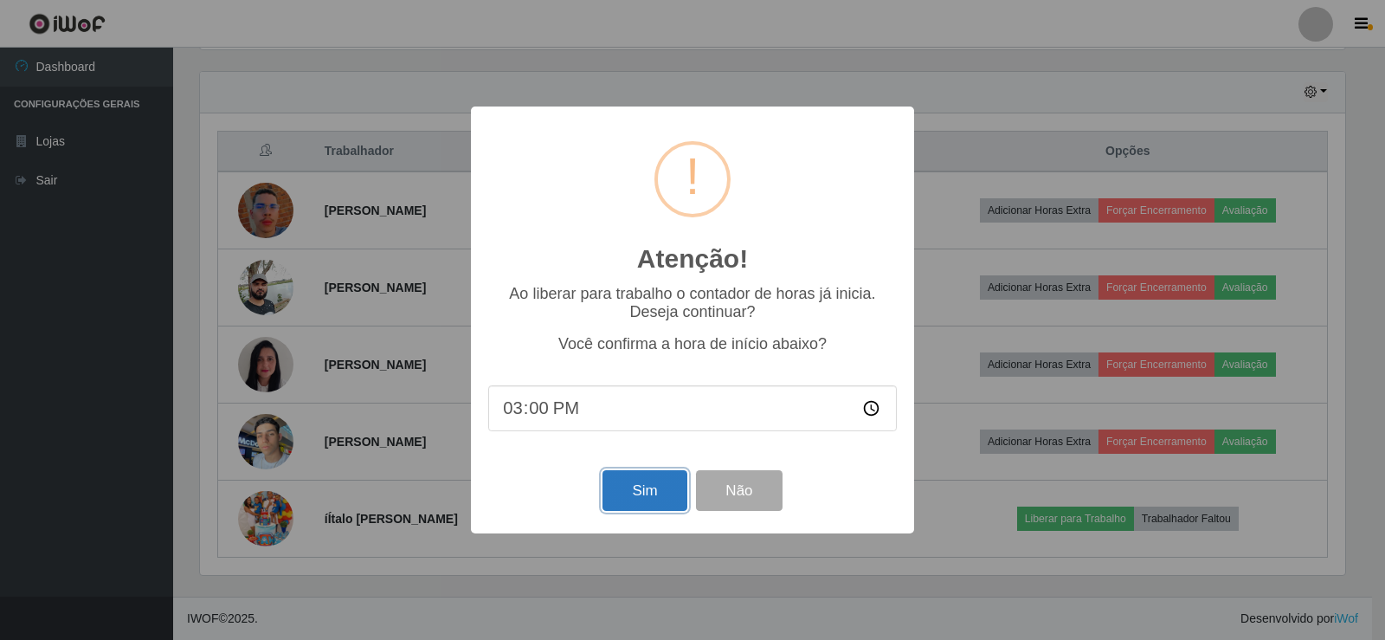
click at [652, 492] on button "Sim" at bounding box center [645, 490] width 84 height 41
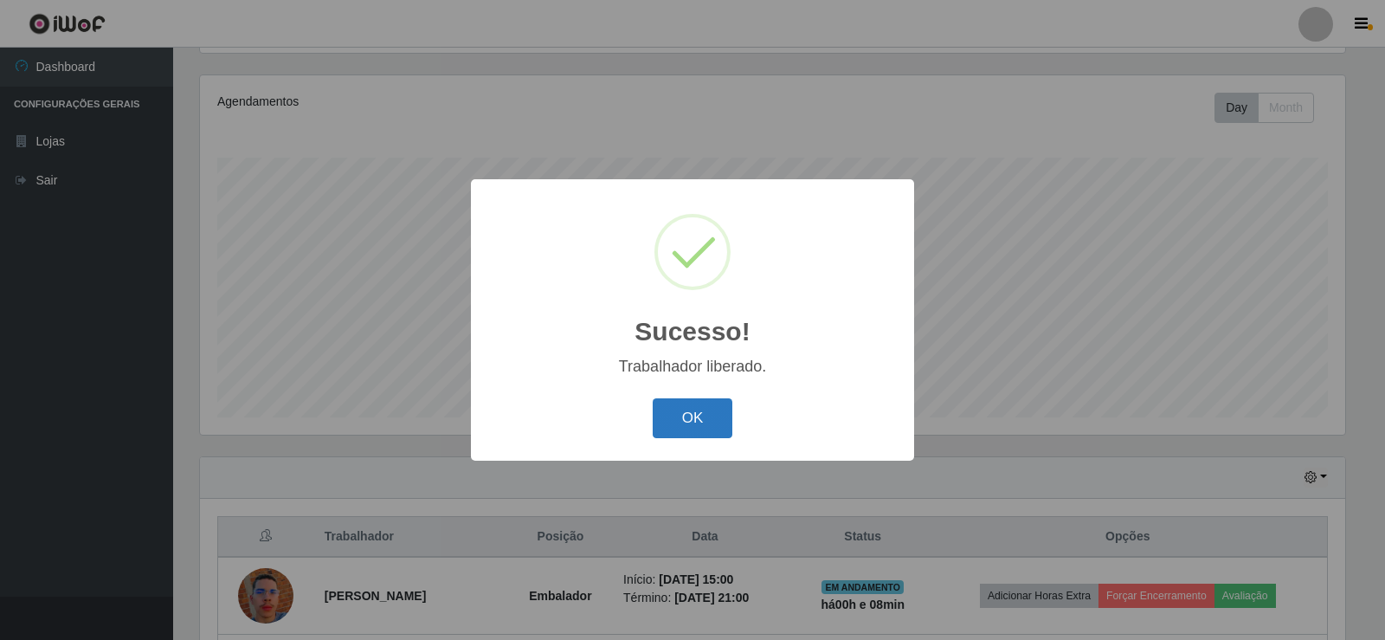
click at [680, 416] on button "OK" at bounding box center [693, 418] width 81 height 41
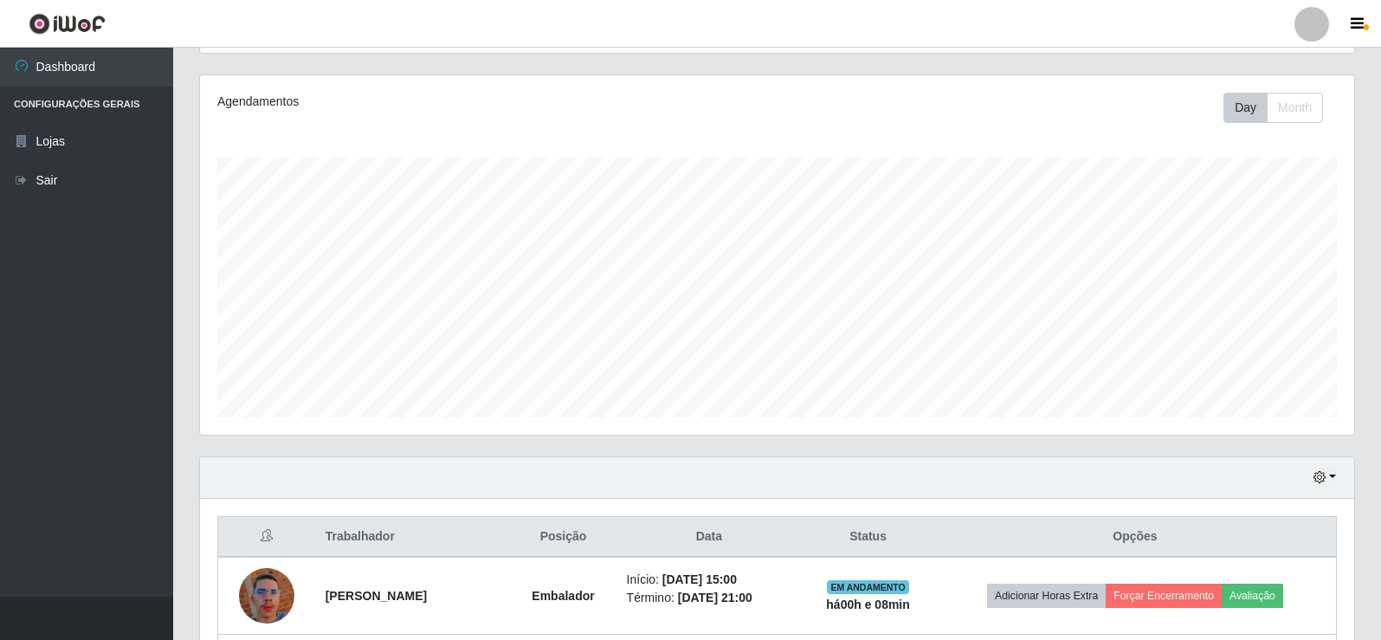
scroll to position [359, 1154]
